Goal: Obtain resource: Download file/media

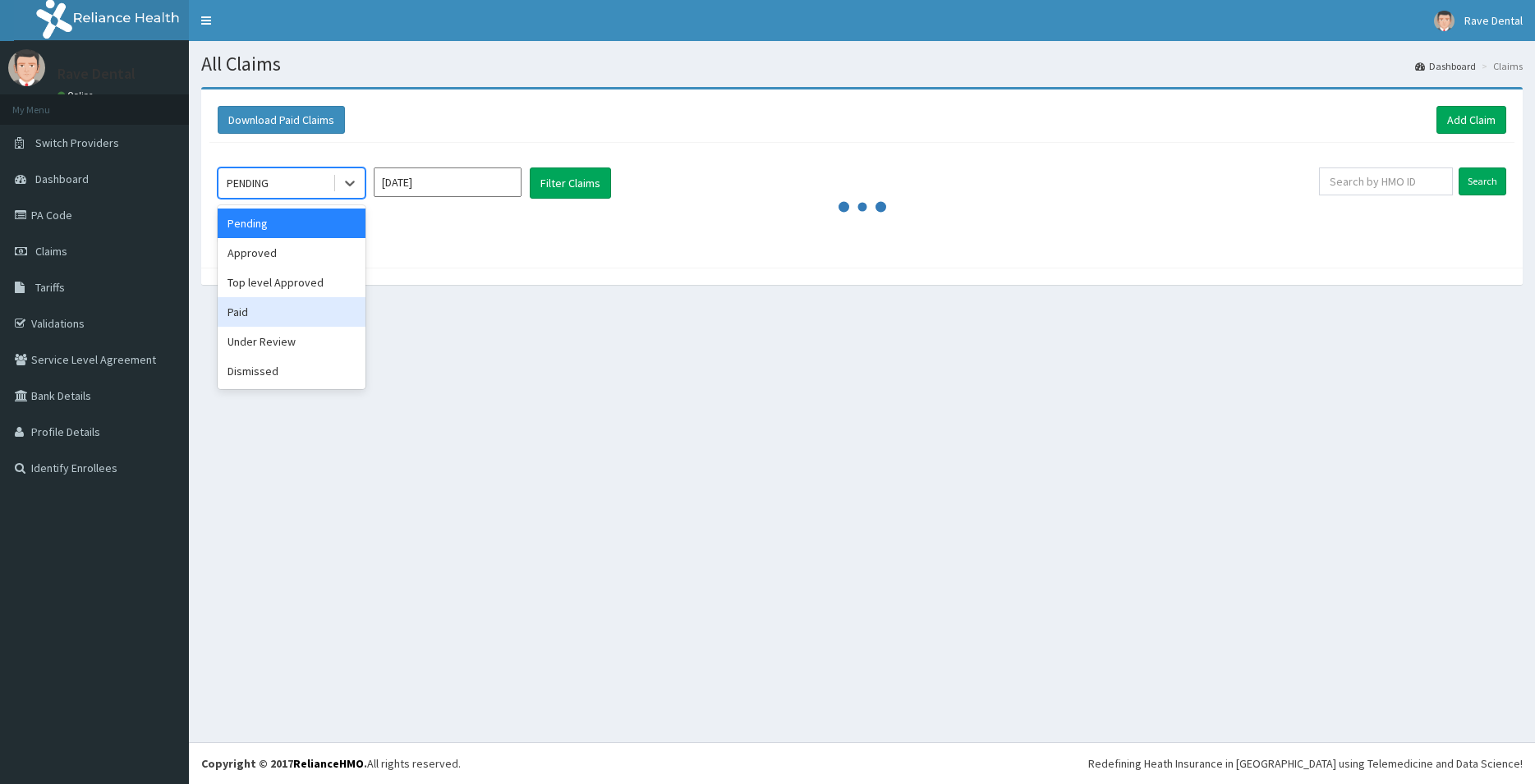
click at [243, 316] on div "Paid" at bounding box center [292, 312] width 148 height 30
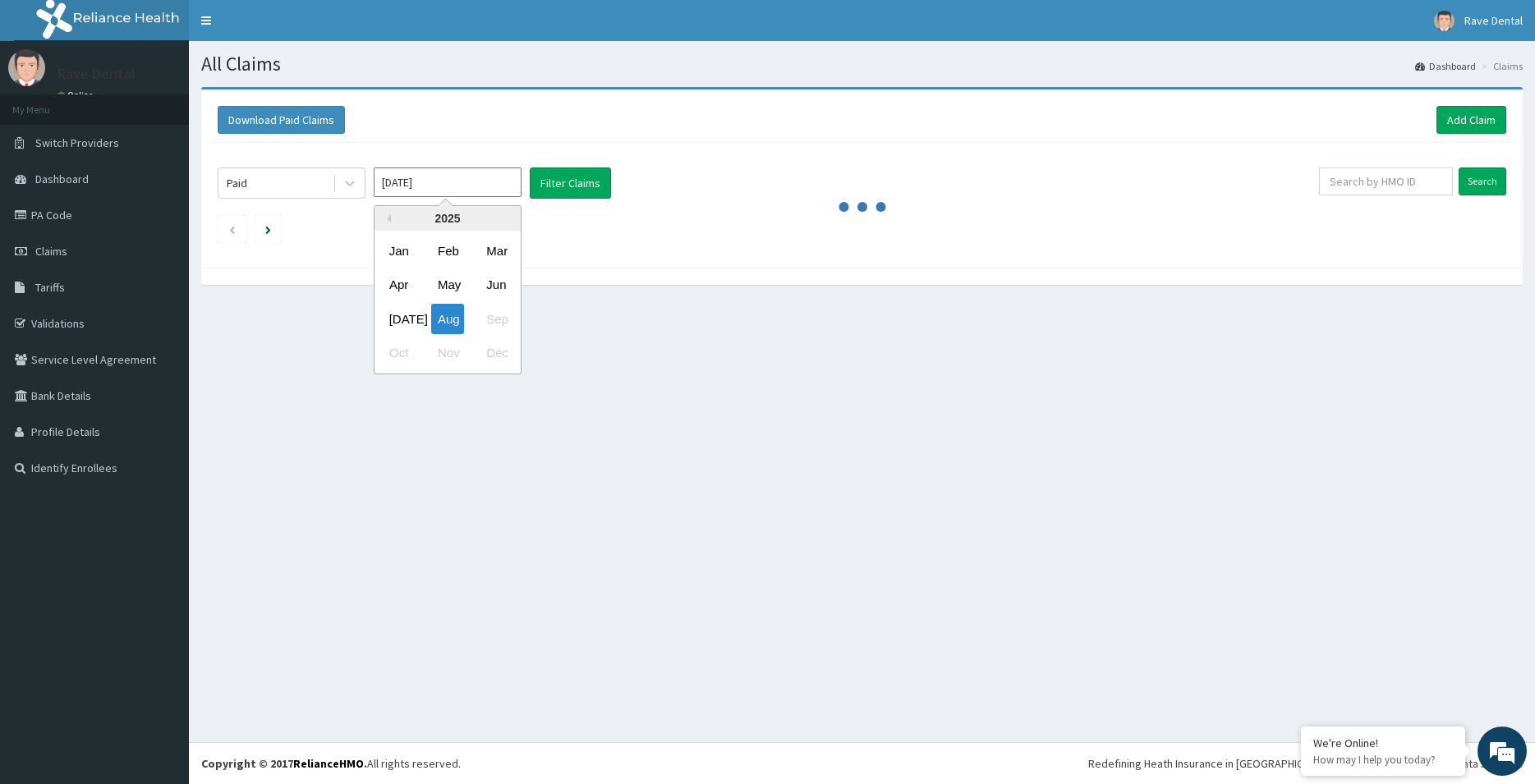
click at [488, 184] on input "[DATE]" at bounding box center [448, 183] width 148 height 30
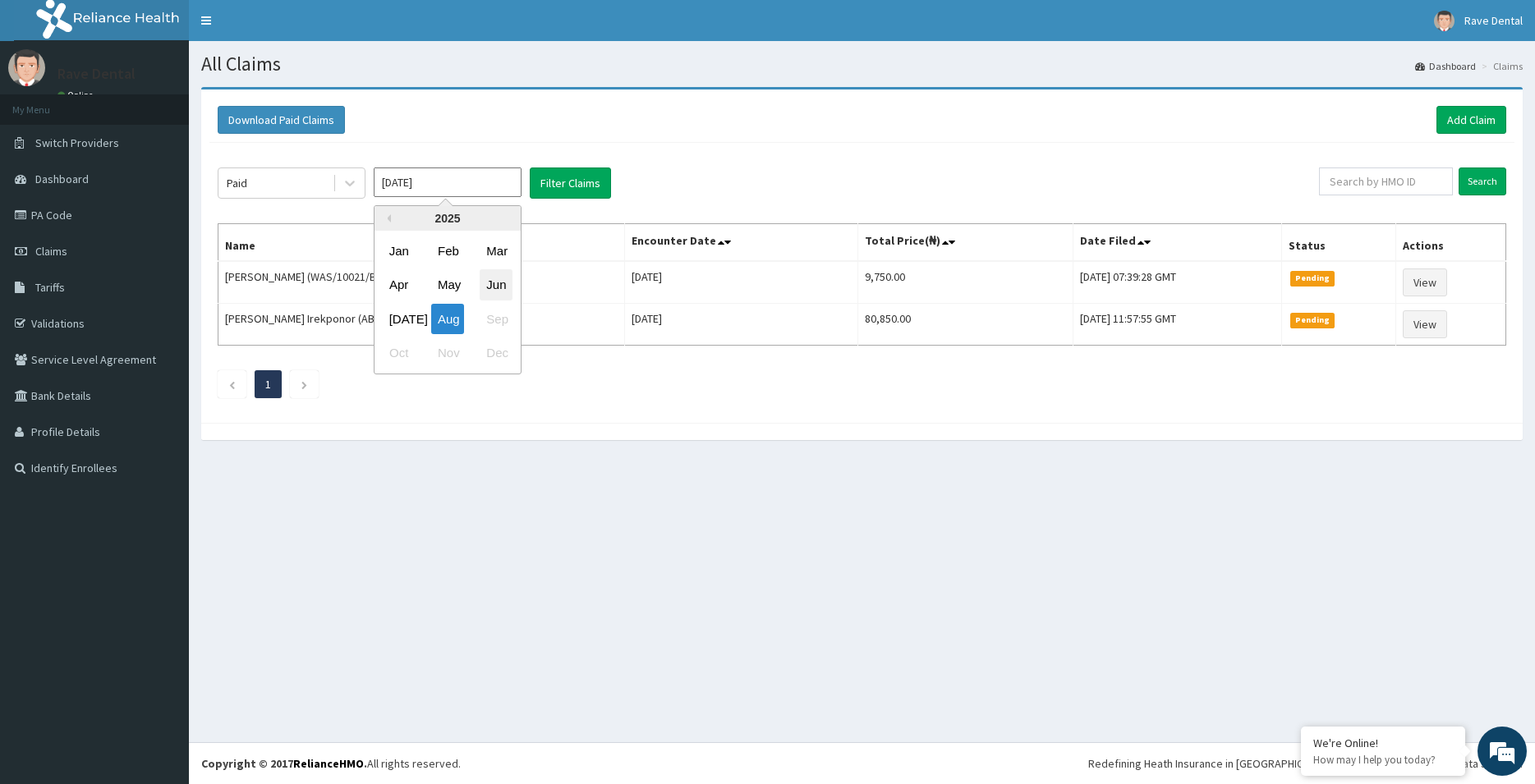
click at [492, 287] on div "Jun" at bounding box center [496, 285] width 33 height 30
click at [565, 175] on button "Filter Claims" at bounding box center [571, 183] width 81 height 31
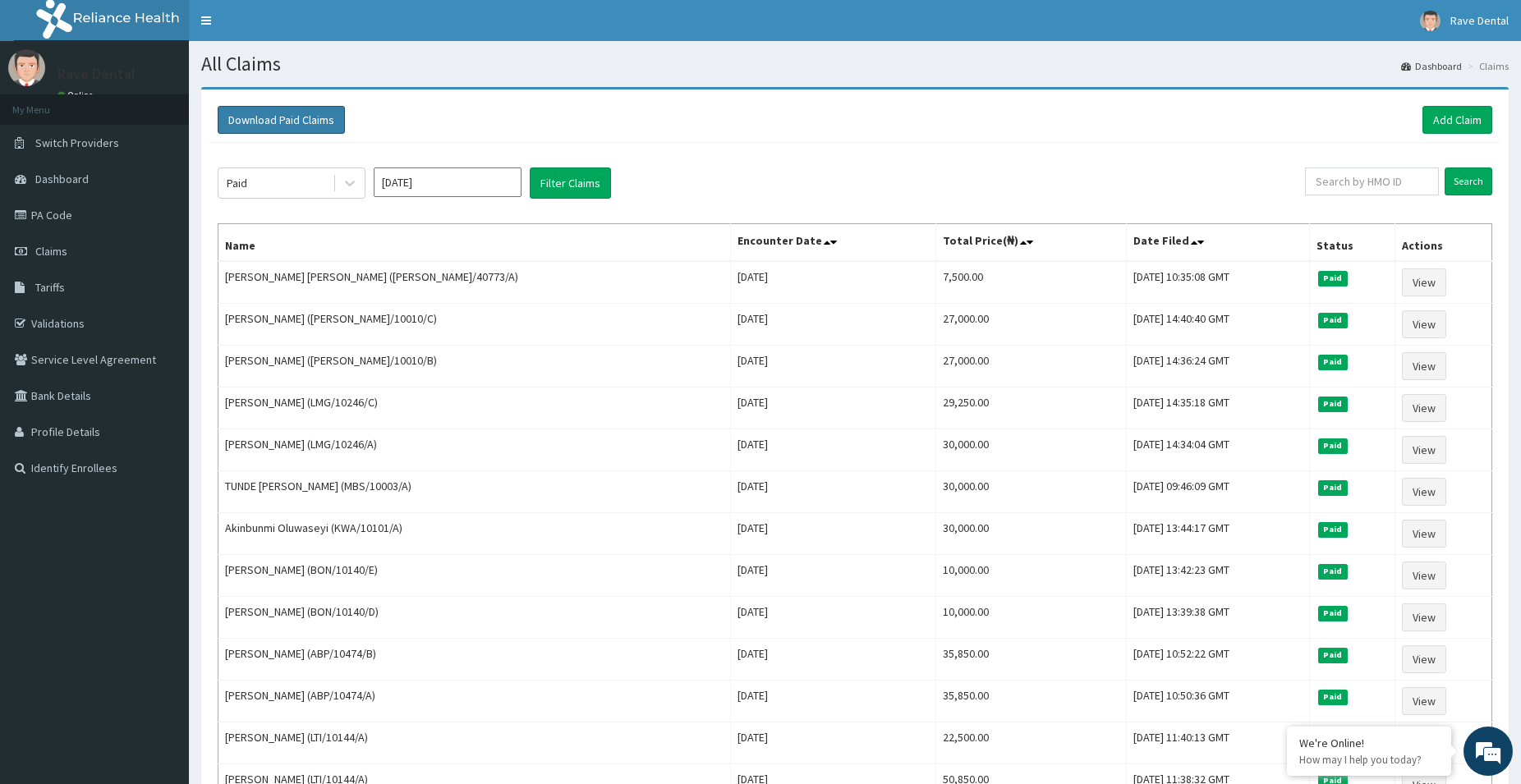
click at [303, 122] on button "Download Paid Claims" at bounding box center [281, 120] width 127 height 28
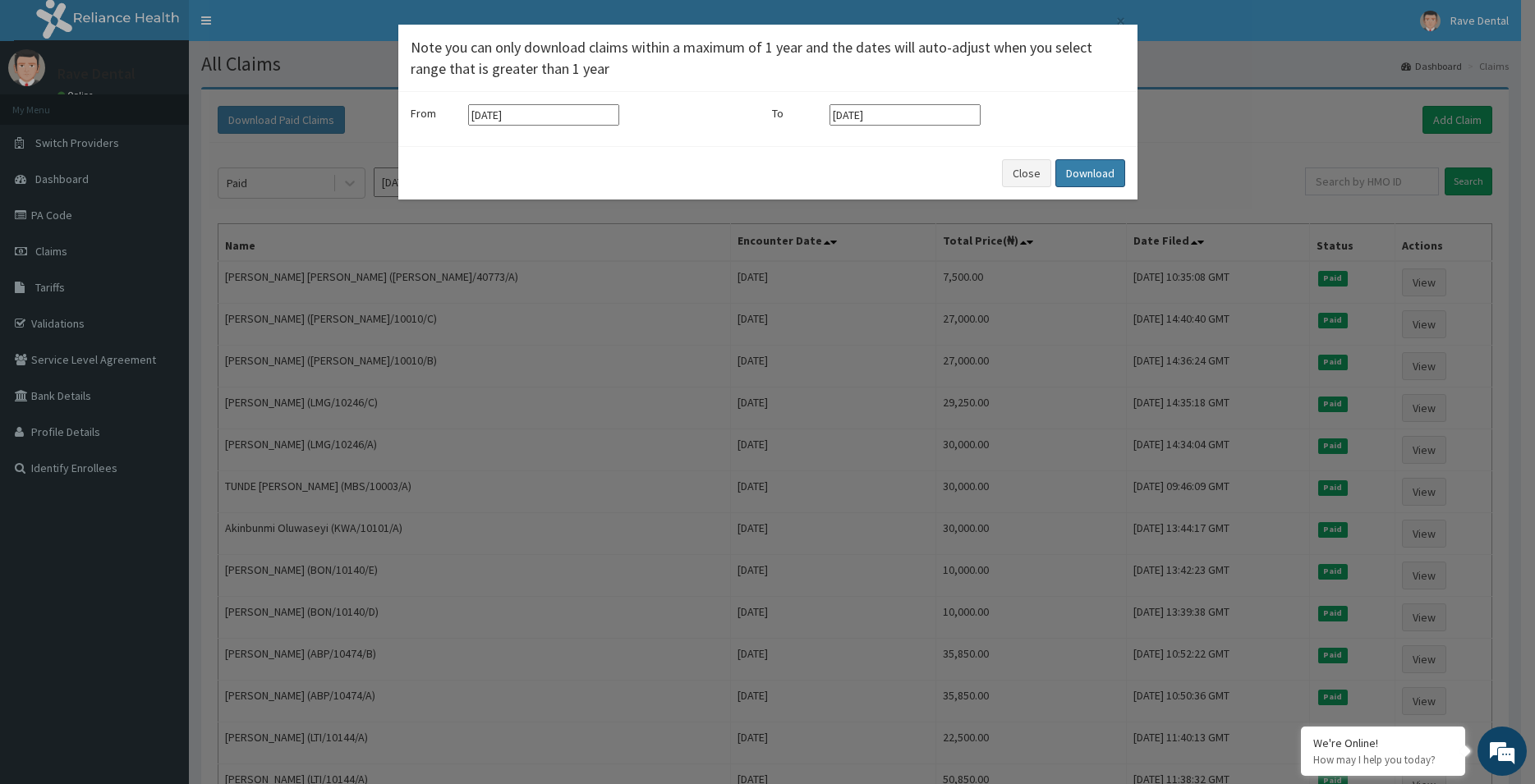
click at [1070, 170] on button "Download" at bounding box center [1089, 174] width 70 height 28
click at [370, 265] on div "× Note you can only download claims within a maximum of 1 year and the dates wi…" at bounding box center [768, 392] width 1535 height 784
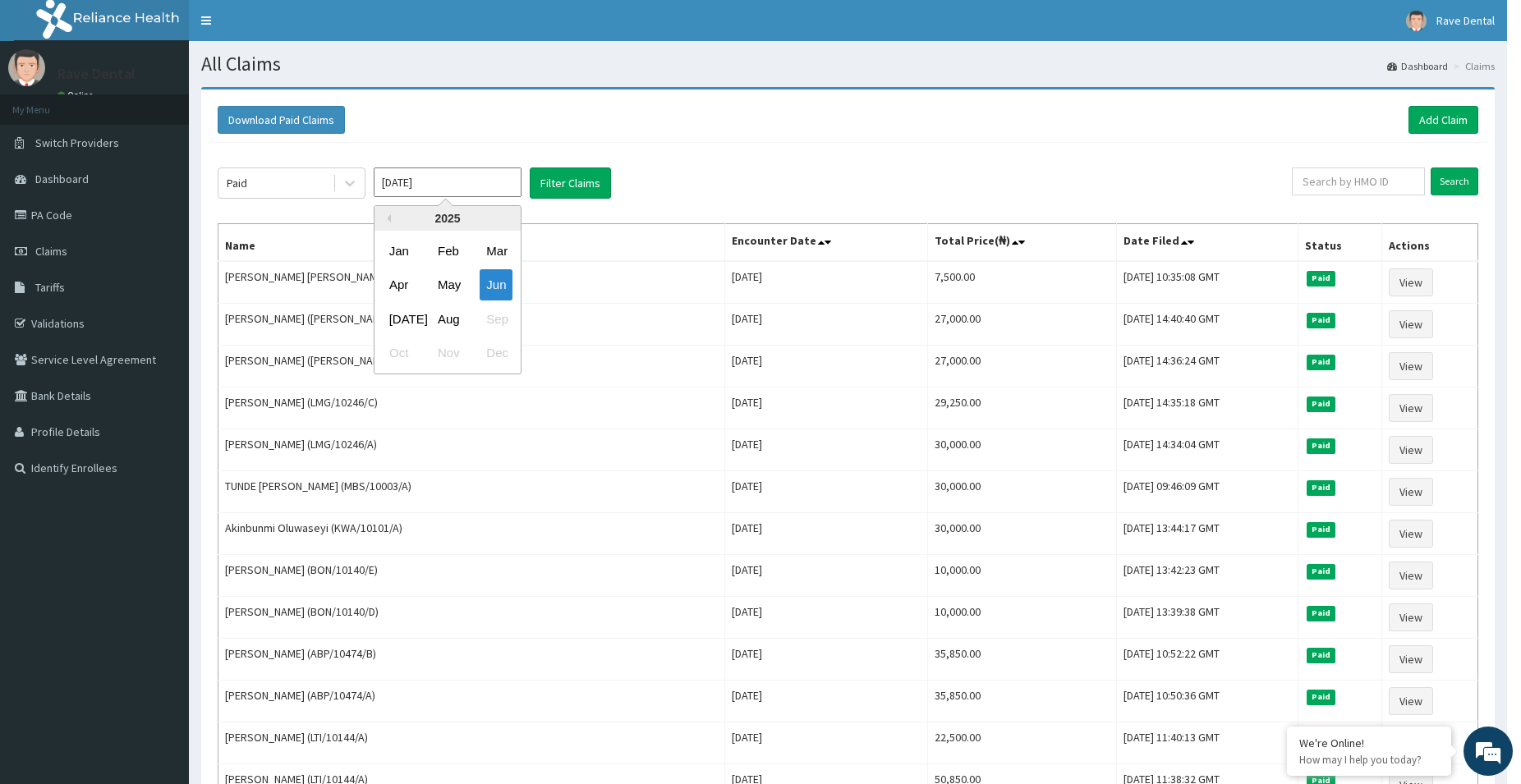
click at [483, 177] on input "[DATE]" at bounding box center [448, 183] width 148 height 30
click at [407, 317] on div "[DATE]" at bounding box center [399, 318] width 33 height 30
type input "[DATE]"
click at [564, 178] on button "Filter Claims" at bounding box center [571, 183] width 81 height 31
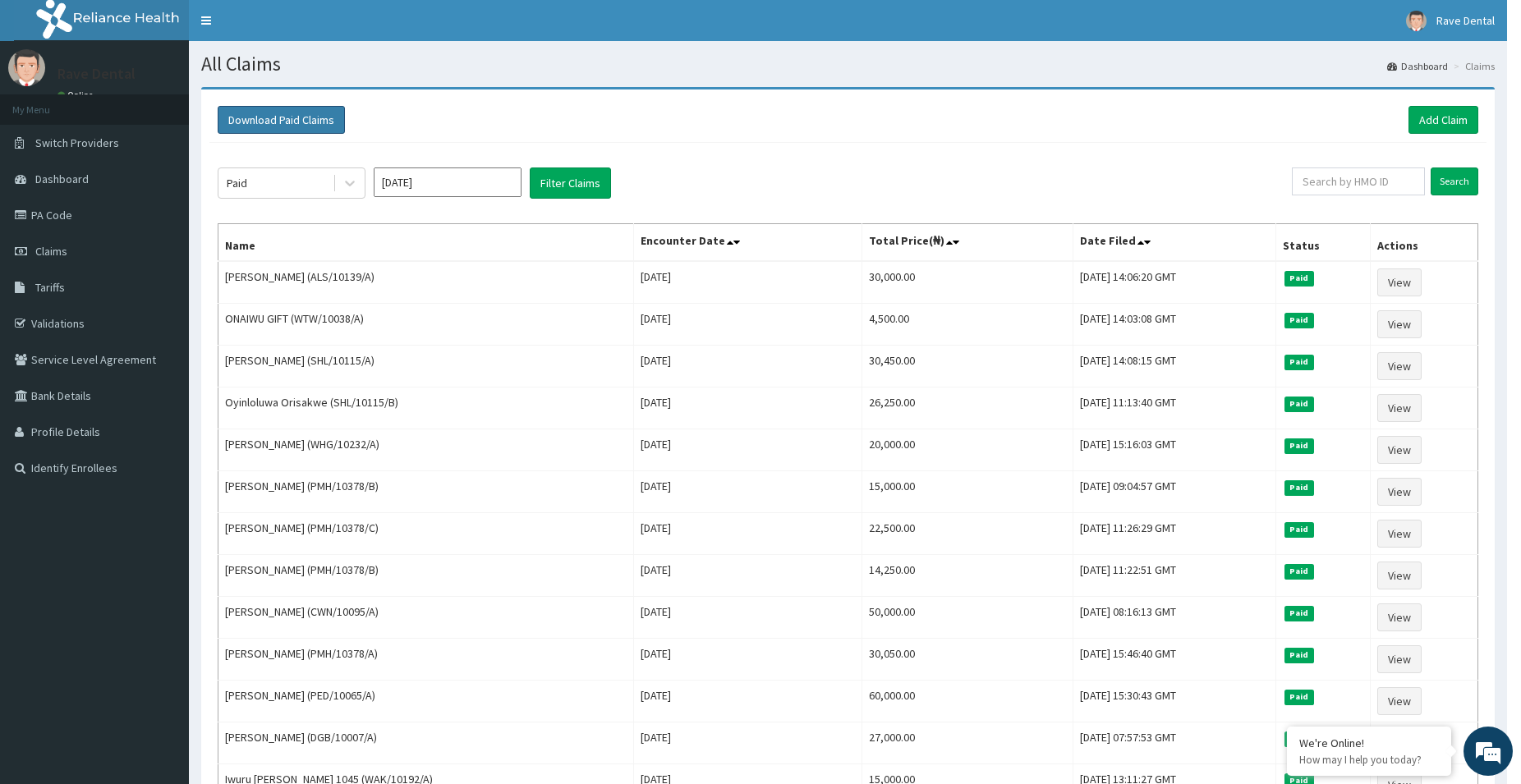
click at [273, 107] on button "Download Paid Claims" at bounding box center [281, 120] width 127 height 28
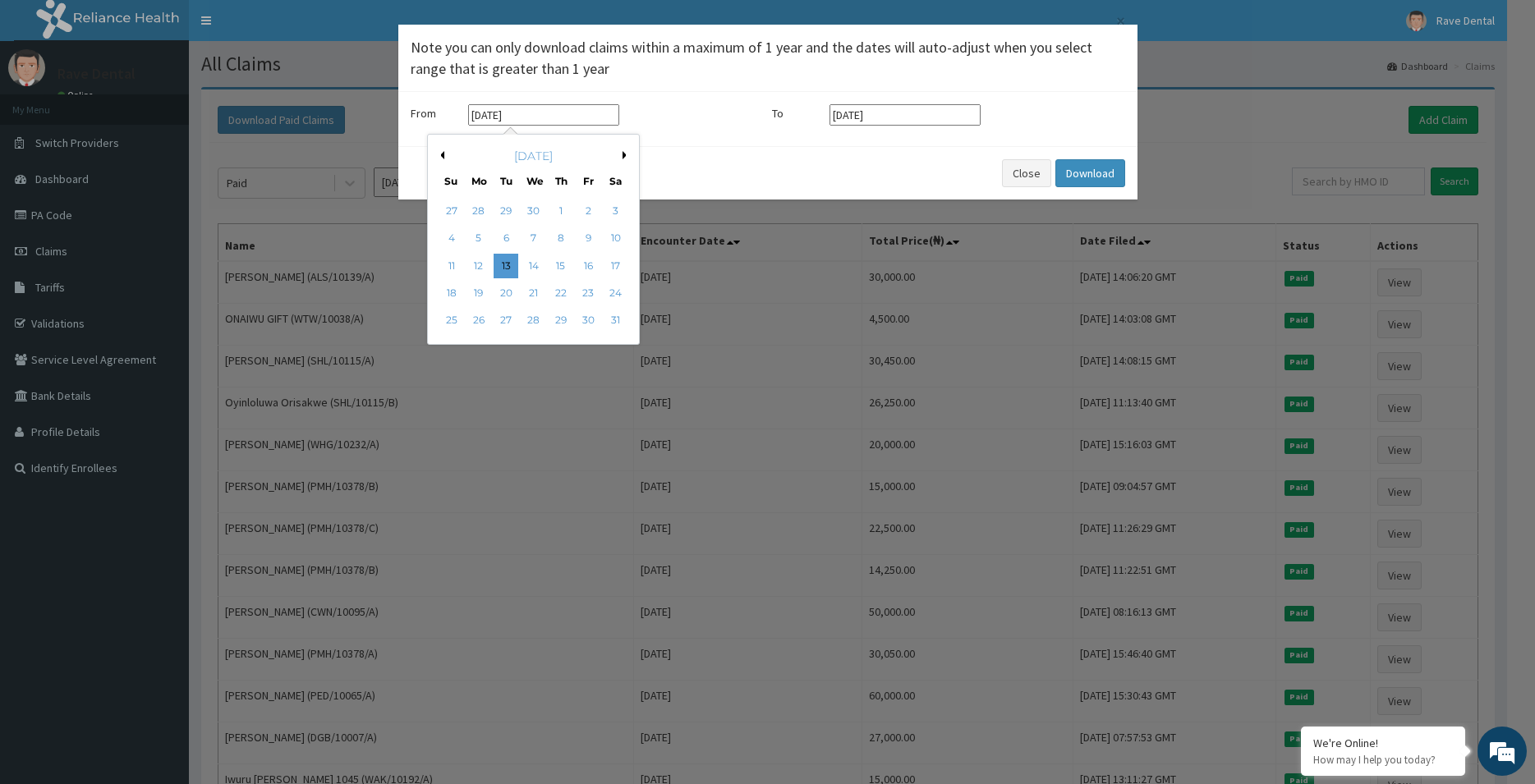
click at [497, 116] on input "[DATE]" at bounding box center [543, 115] width 151 height 21
click at [483, 116] on input "[DATE]" at bounding box center [543, 115] width 151 height 21
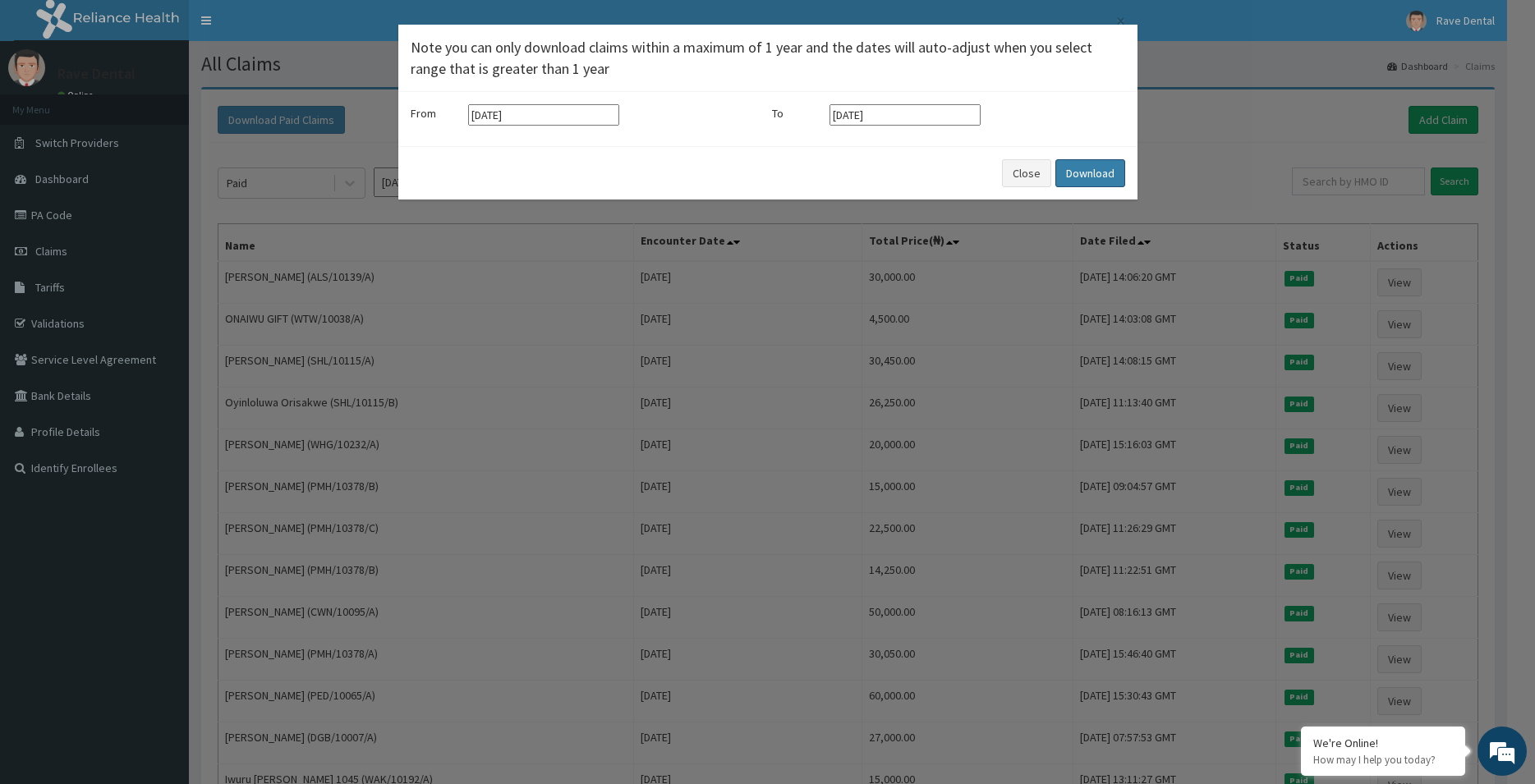
type input "[DATE]"
click at [1092, 169] on button "Download" at bounding box center [1089, 174] width 70 height 28
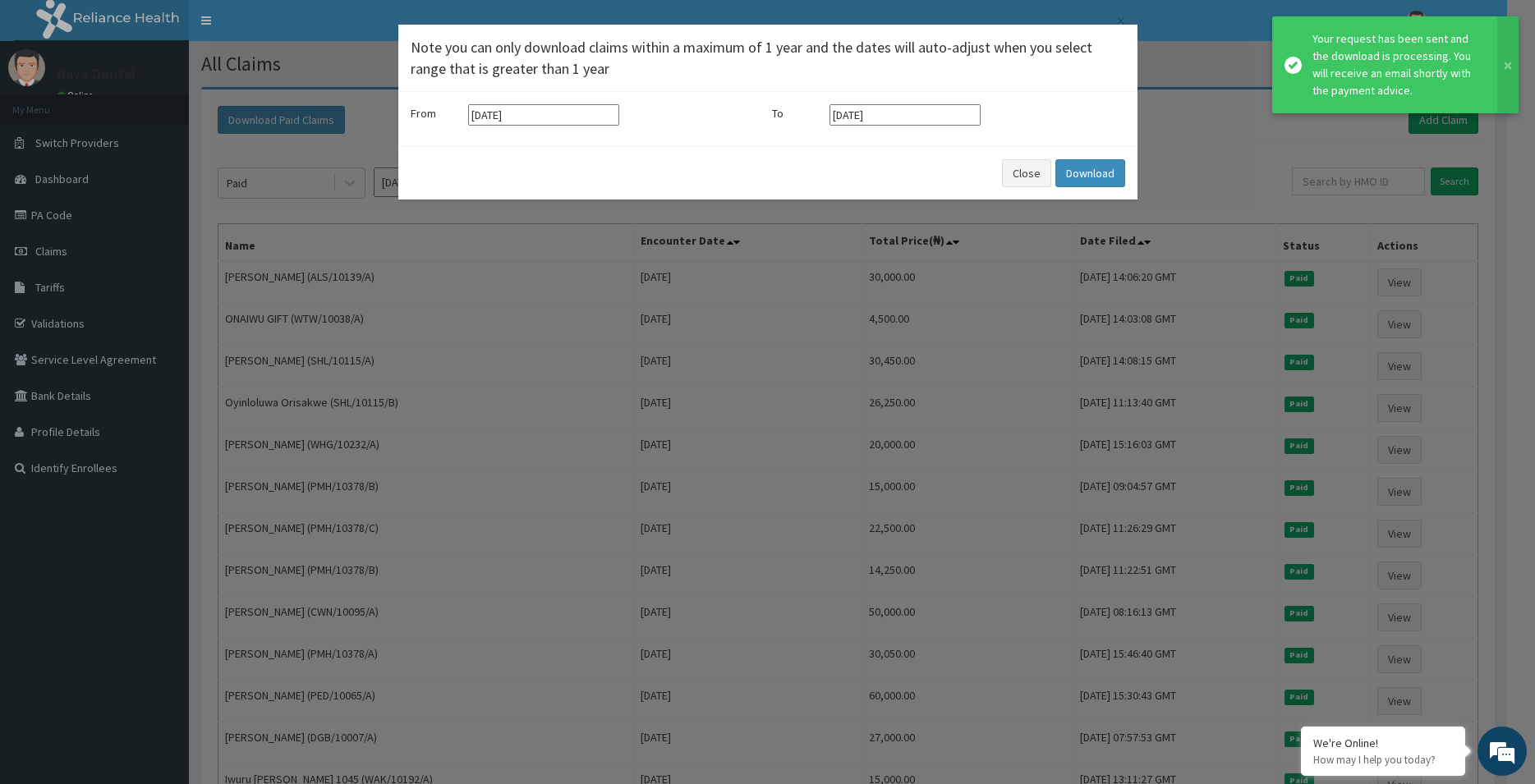
click at [618, 296] on div "× Note you can only download claims within a maximum of 1 year and the dates wi…" at bounding box center [768, 392] width 1535 height 784
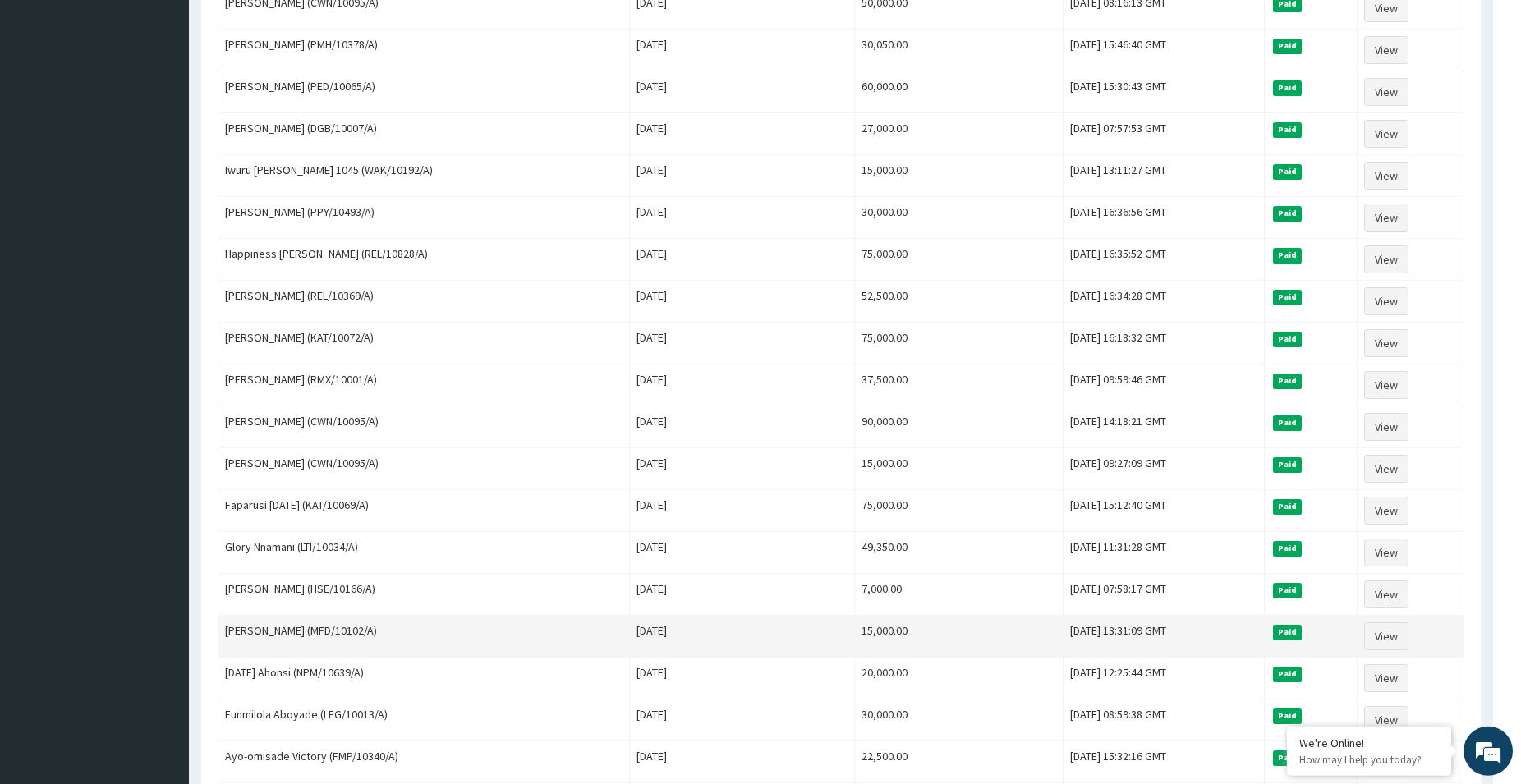
scroll to position [606, 0]
